Goal: Information Seeking & Learning: Learn about a topic

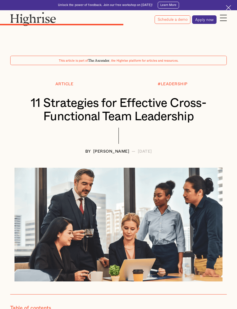
scroll to position [1397, 0]
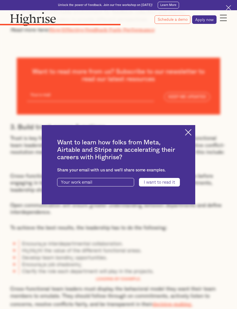
click at [188, 136] on img at bounding box center [188, 132] width 7 height 7
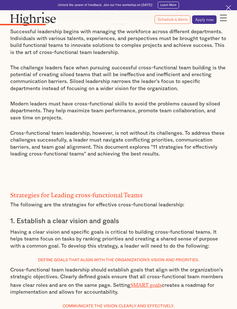
scroll to position [566, 0]
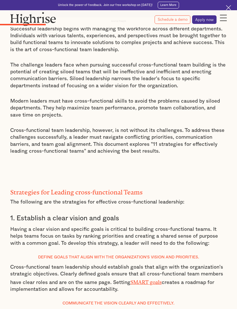
click at [24, 129] on p "Cross-functional team leadership, however, is not without its challenges. To ad…" at bounding box center [118, 141] width 216 height 28
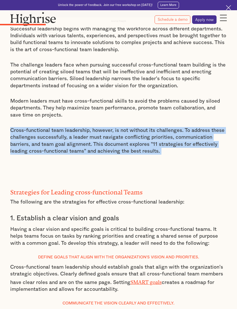
copy p "Cross-functional team leadership, however, is not without its challenges. To ad…"
click at [198, 165] on p "‍" at bounding box center [118, 166] width 216 height 7
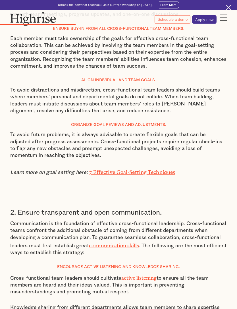
scroll to position [898, 0]
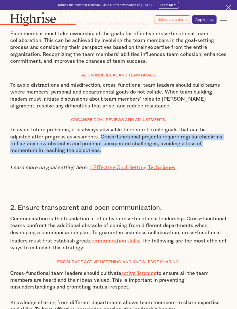
copy p "Cross-functional projects require regular check-ins to flag any new obstacles a…"
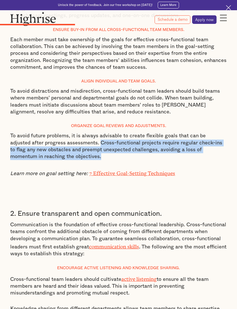
click at [202, 186] on p "‍" at bounding box center [118, 189] width 216 height 7
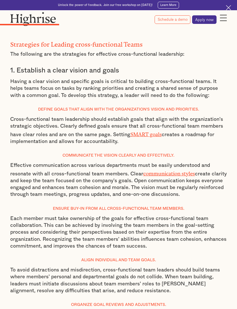
scroll to position [714, 0]
copy p "Open communication keeps everyone engaged and enhances team cohesion and morale…"
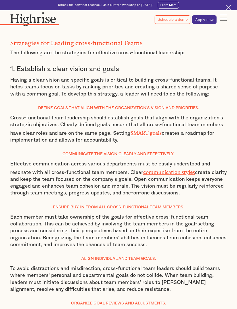
click at [214, 197] on div "Strategies for Leading cross-functional Teams The following are the strategies …" at bounding box center [118, 203] width 216 height 349
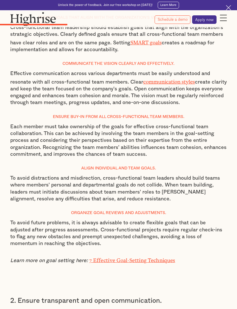
scroll to position [806, 0]
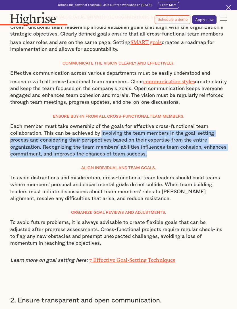
copy p "involving the team members in the goal-setting process and considering their pe…"
click at [199, 155] on div "Strategies for Leading cross-functional Teams The following are the strategies …" at bounding box center [118, 113] width 216 height 349
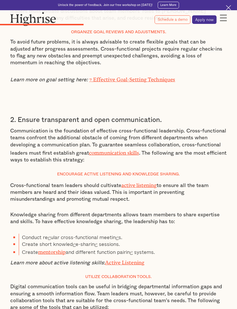
scroll to position [986, 0]
copy div "Cross-functional team leaders should cultivate active listening to ensure all t…"
click at [203, 251] on div "2. Ensure transparent and open communication. Communication is the foundation o…" at bounding box center [118, 288] width 216 height 362
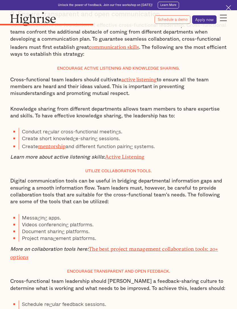
scroll to position [1092, 0]
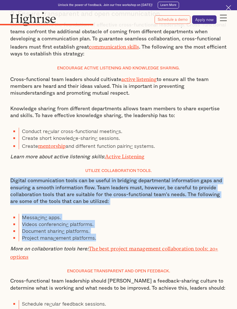
copy div "Digital communication tools can be useful in bridging departmental information …"
click at [223, 244] on div "2. Ensure transparent and open communication. Communication is the foundation o…" at bounding box center [118, 182] width 216 height 362
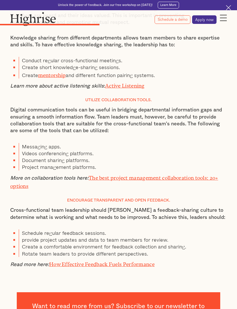
scroll to position [1164, 0]
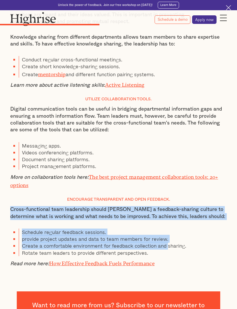
copy div "Cross-functional team leadership should [PERSON_NAME] a feedback-sharing cultur…"
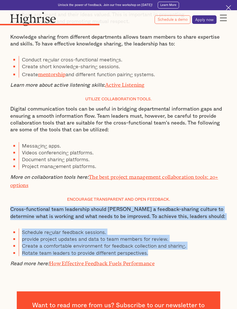
copy div "Cross-functional team leadership should [PERSON_NAME] a feedback-sharing cultur…"
click at [209, 172] on p "More on collaboration tools here: The best project management collaboration too…" at bounding box center [118, 180] width 216 height 17
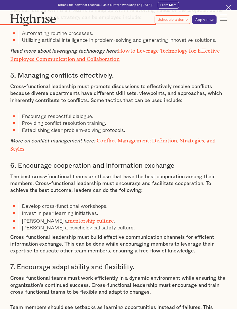
scroll to position [1795, 0]
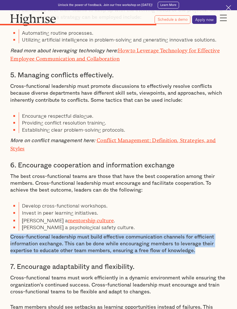
copy p "Cross-functional leadership must build effective communication channels for eff…"
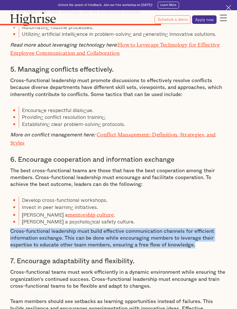
click at [213, 218] on div "3. Build trust across functions Trust is key for team cohesion and frictionless…" at bounding box center [118, 247] width 216 height 1072
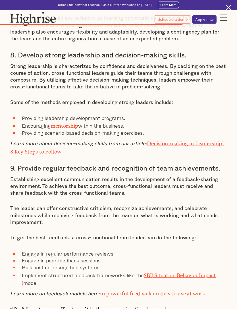
scroll to position [2087, 0]
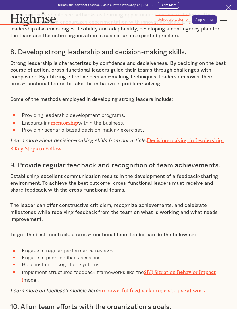
copy div "Establishing excellent communication results in the development of a feedback-s…"
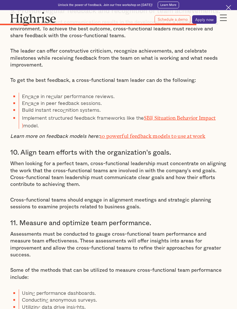
scroll to position [2238, 0]
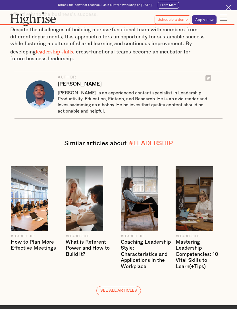
scroll to position [2663, 0]
